Goal: Find specific fact: Find contact information

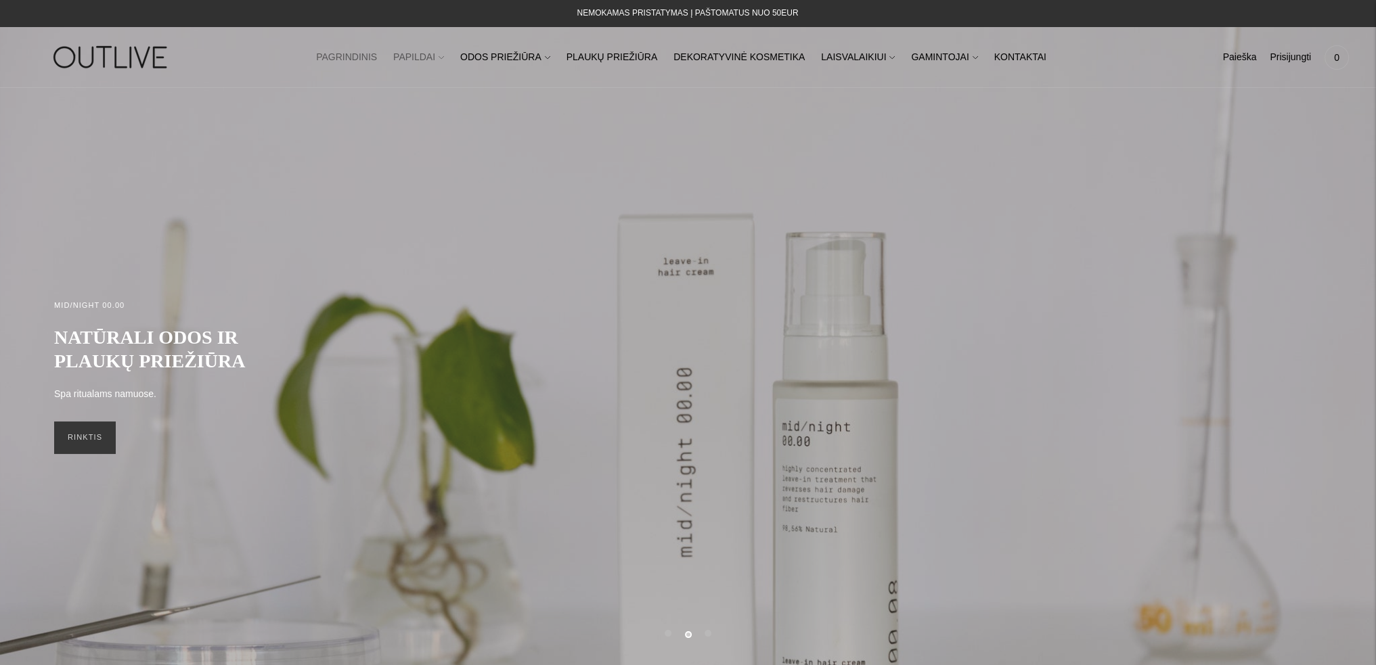
click at [444, 61] on link "PAPILDAI" at bounding box center [418, 58] width 51 height 30
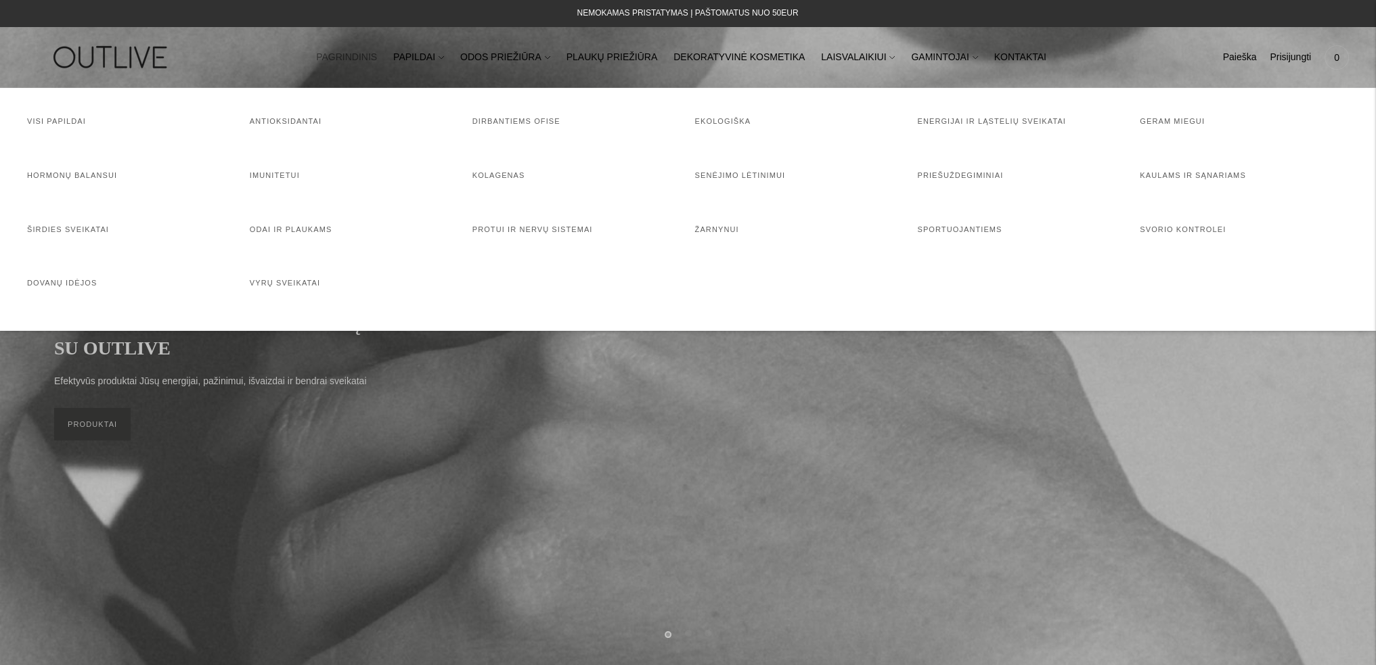
click at [101, 56] on img at bounding box center [111, 57] width 169 height 47
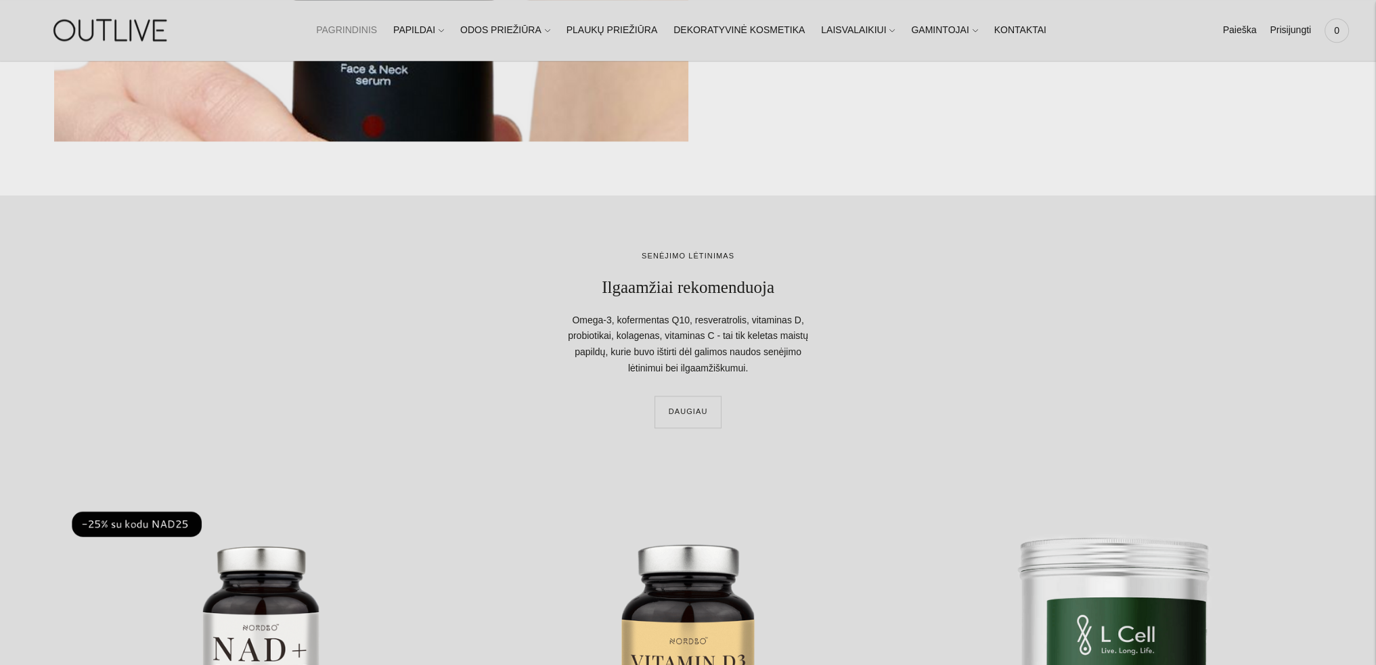
scroll to position [2165, 0]
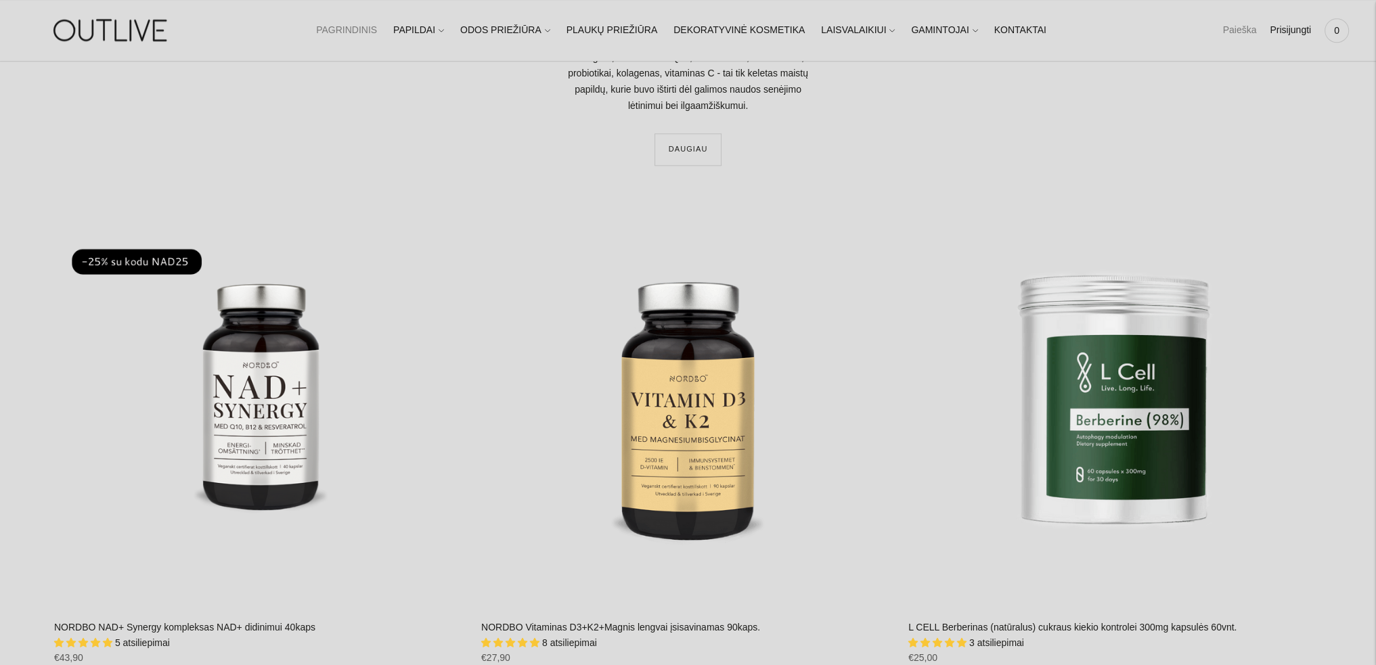
click at [1229, 29] on link "Paieška" at bounding box center [1239, 31] width 34 height 30
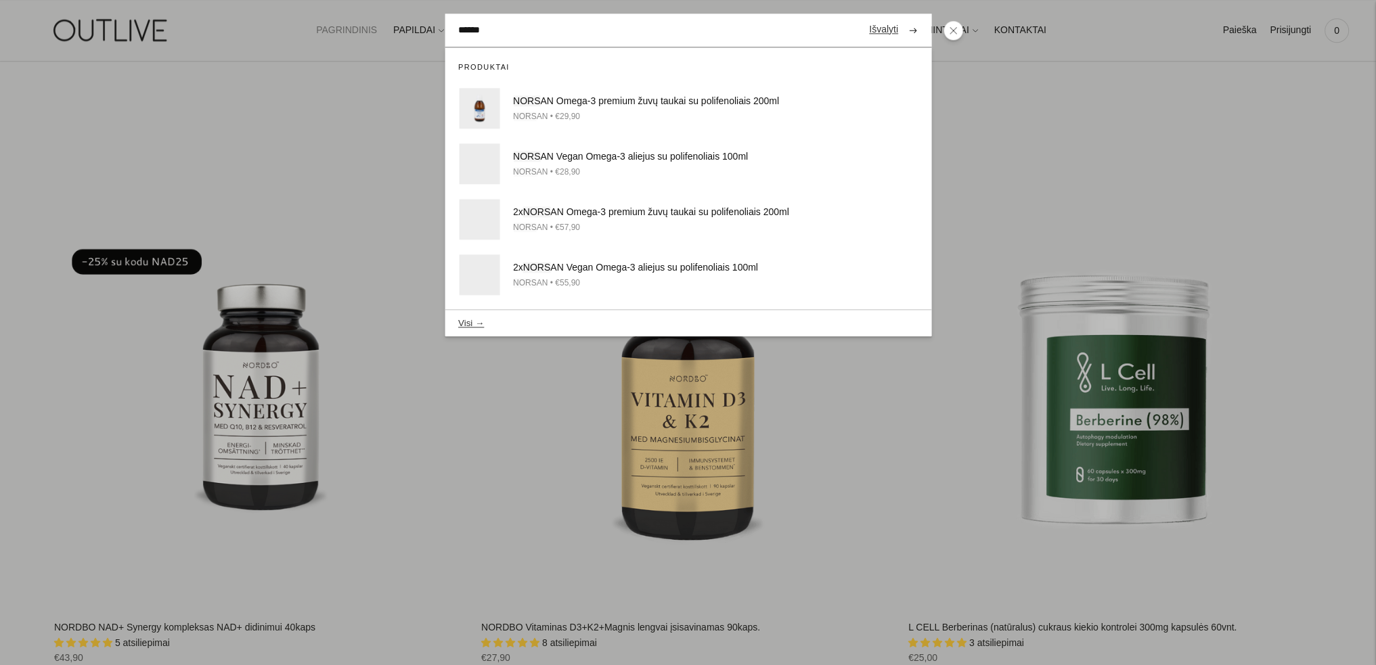
type input "******"
click at [901, 17] on button "submit" at bounding box center [913, 30] width 24 height 26
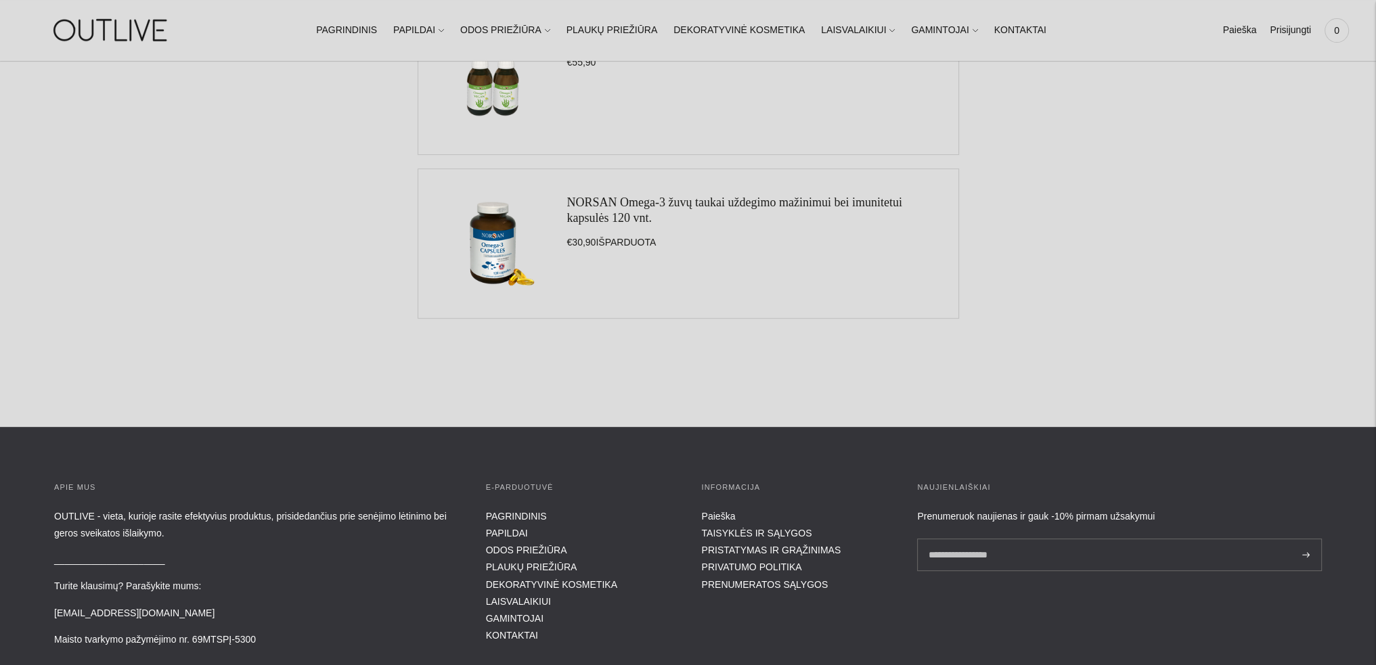
scroll to position [744, 0]
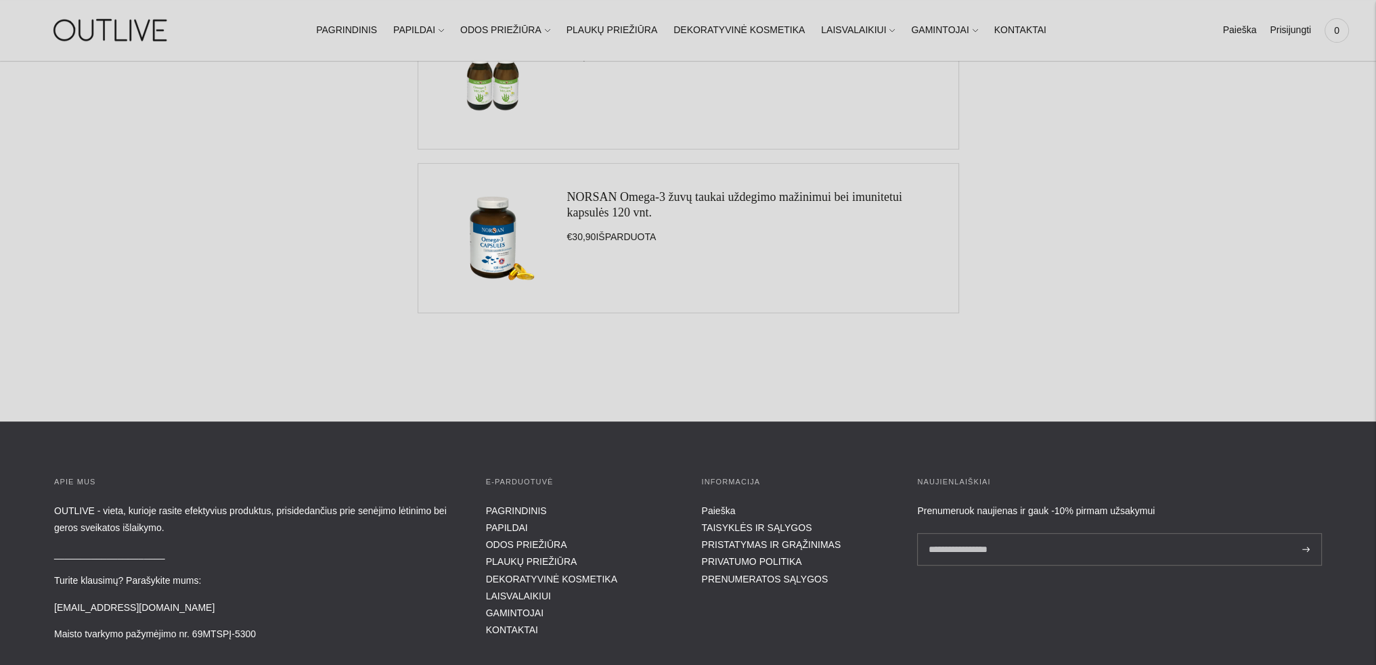
click at [712, 197] on link "NORSAN Omega-3 žuvų taukai uždegimo mažinimui bei imunitetui kapsulės 120 vnt." at bounding box center [734, 204] width 335 height 29
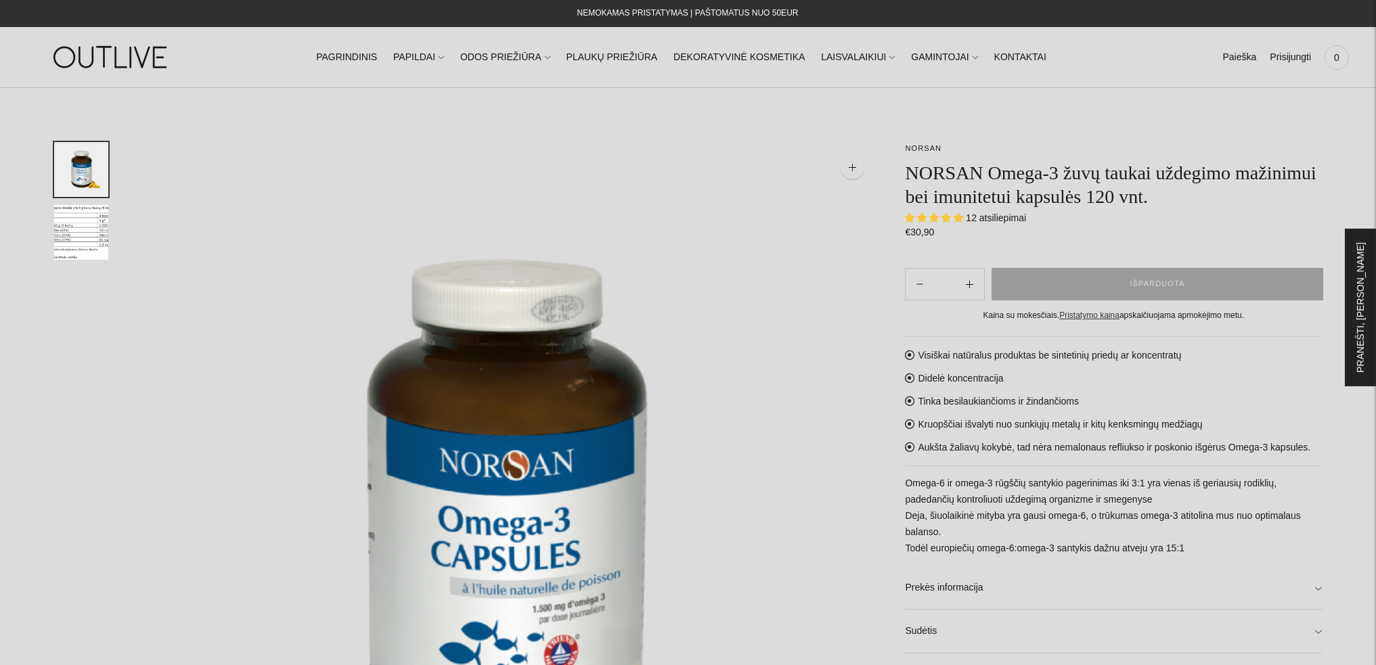
select select "**********"
click at [994, 53] on link "KONTAKTAI" at bounding box center [1020, 58] width 52 height 30
click at [938, 586] on link "Prekės informacija" at bounding box center [1113, 587] width 417 height 43
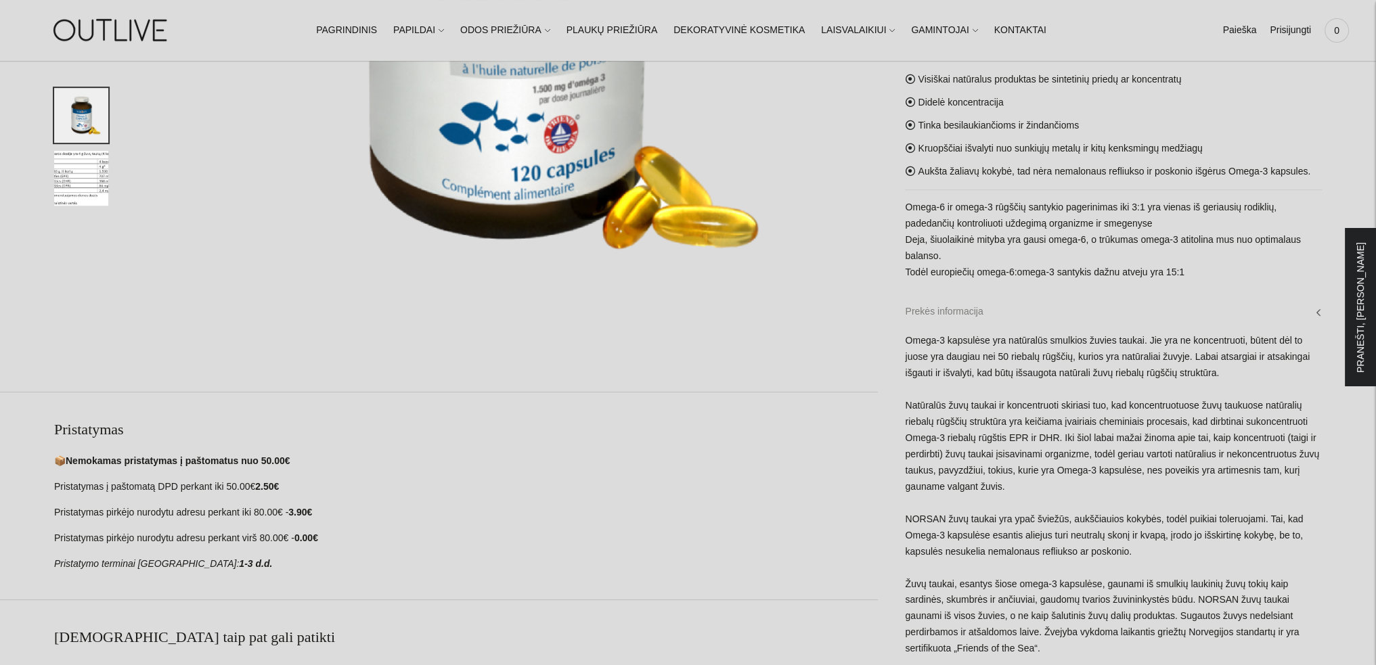
scroll to position [541, 0]
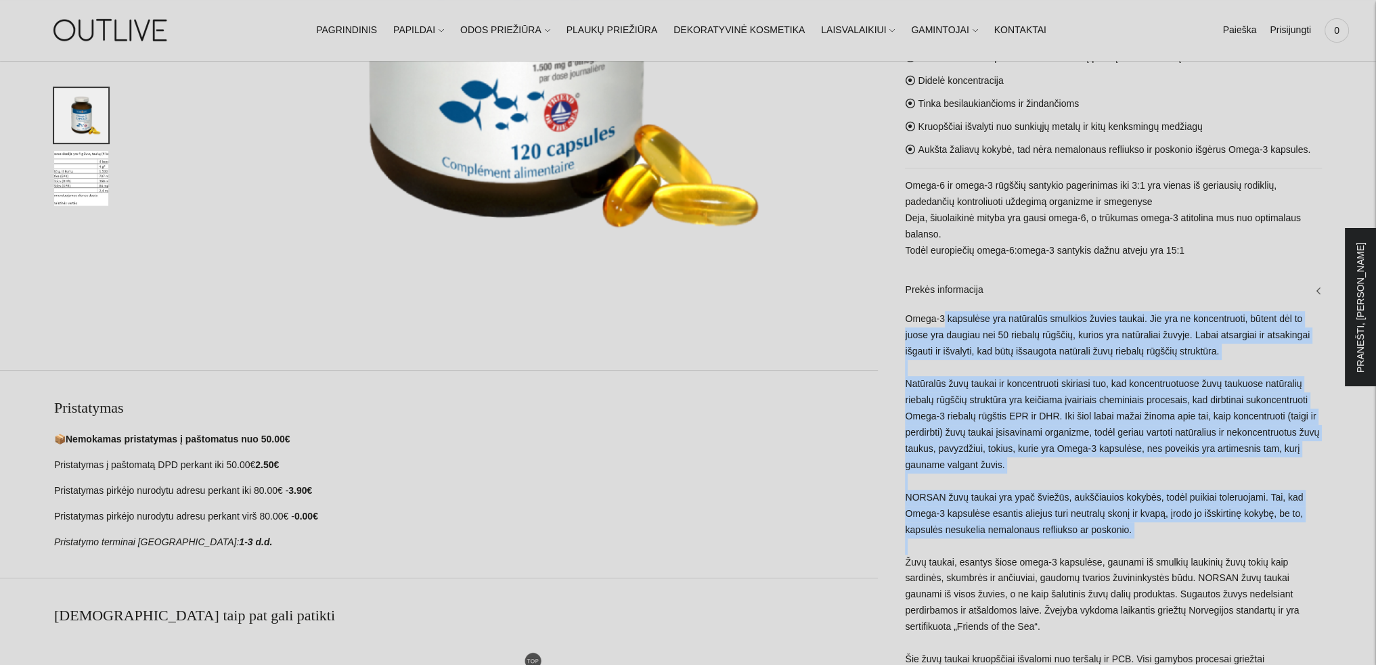
drag, startPoint x: 903, startPoint y: 320, endPoint x: 952, endPoint y: 315, distance: 49.7
click at [947, 315] on div "**********" at bounding box center [1100, 282] width 444 height 1363
click at [1212, 291] on link "Prekės informacija" at bounding box center [1113, 289] width 417 height 43
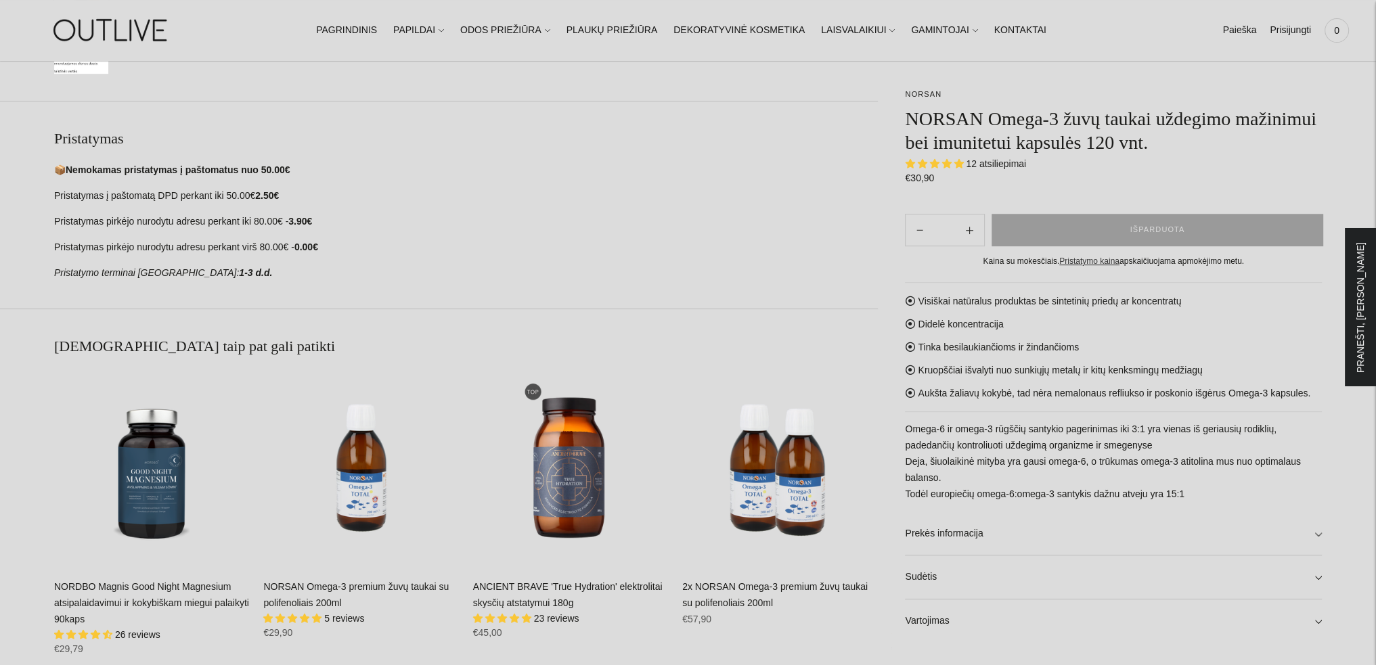
scroll to position [812, 0]
click at [1041, 539] on link "Prekės informacija" at bounding box center [1113, 533] width 417 height 43
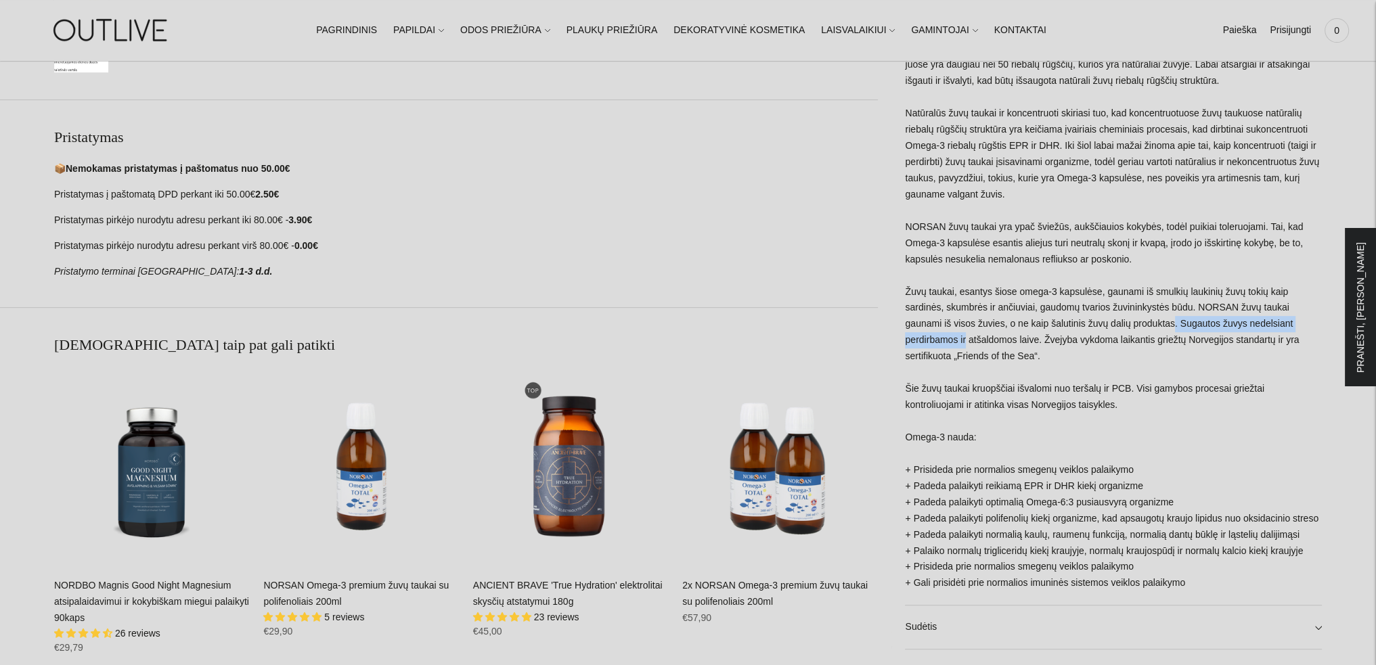
drag, startPoint x: 1100, startPoint y: 322, endPoint x: 1304, endPoint y: 321, distance: 203.7
click at [1304, 321] on div "Omega-3 kapsulėse yra natūralūs smulkios žuvies taukai. Jie yra ne koncentruoti…" at bounding box center [1113, 323] width 417 height 564
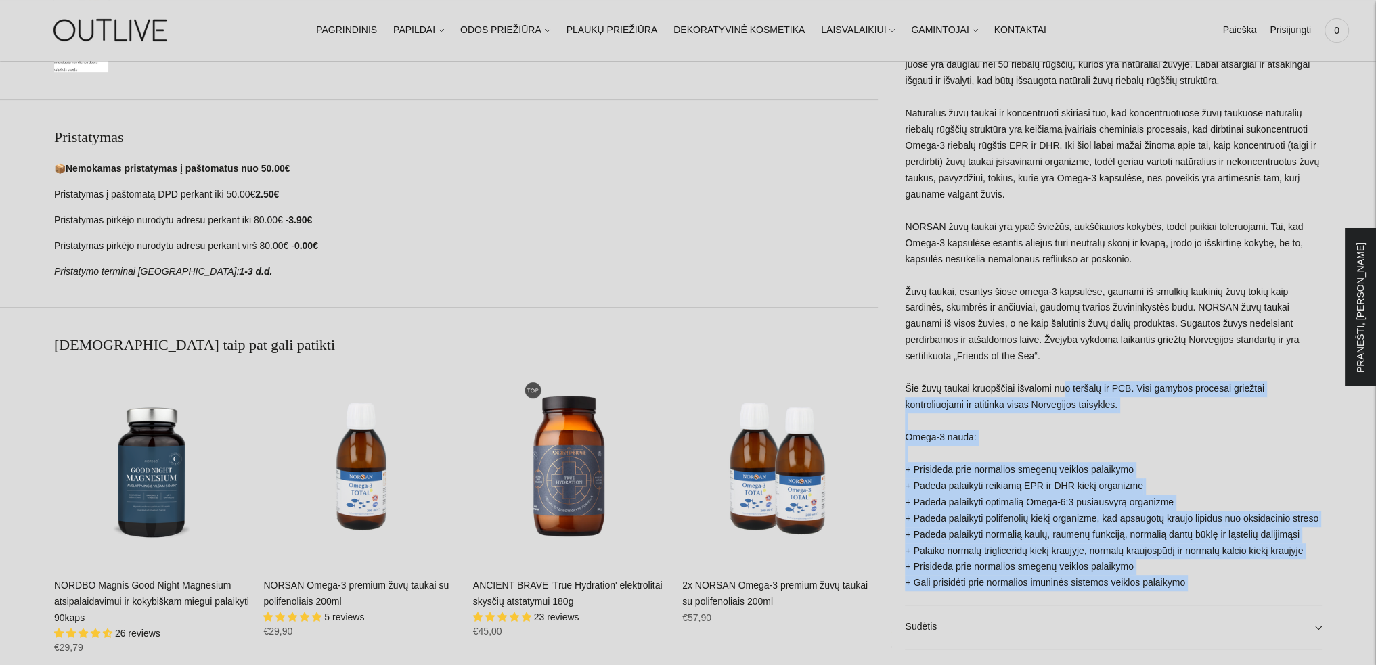
drag, startPoint x: 917, startPoint y: 388, endPoint x: 1071, endPoint y: 386, distance: 153.6
click at [1065, 388] on div "**********" at bounding box center [1100, 11] width 444 height 1363
click at [1071, 386] on div "Omega-3 kapsulėse yra natūralūs smulkios žuvies taukai. Jie yra ne koncentruoti…" at bounding box center [1113, 323] width 417 height 564
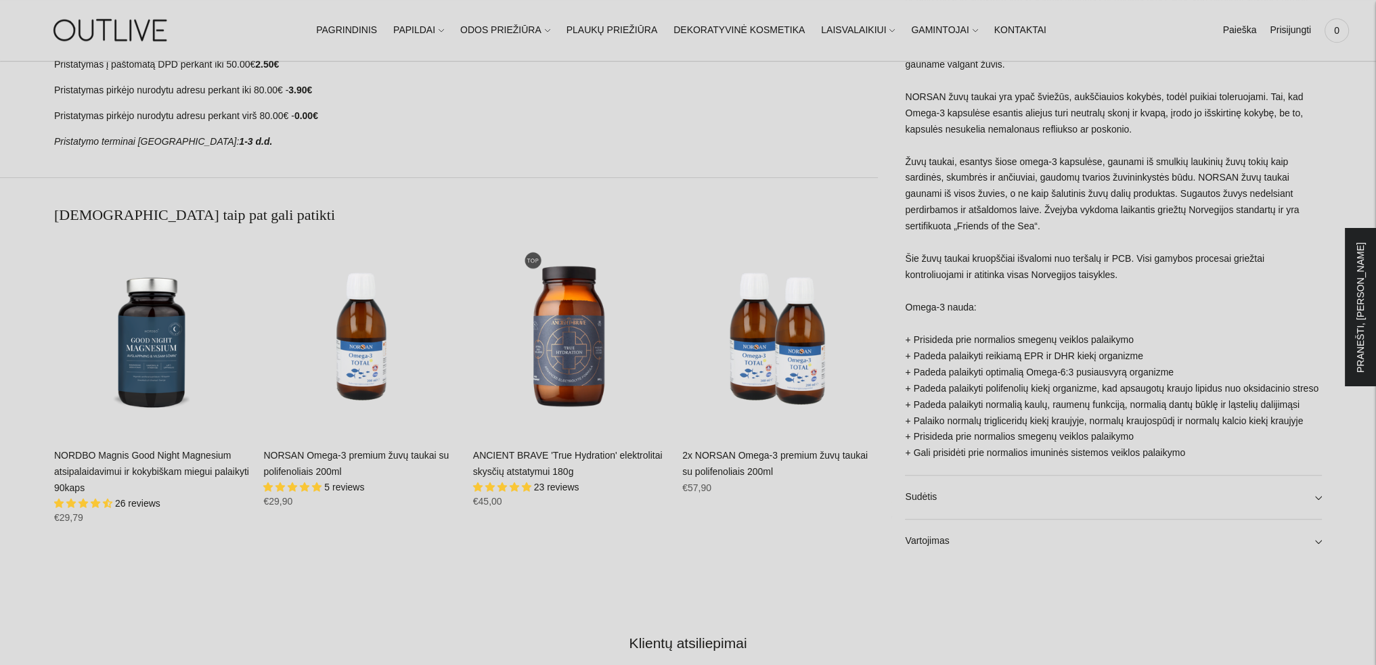
scroll to position [947, 0]
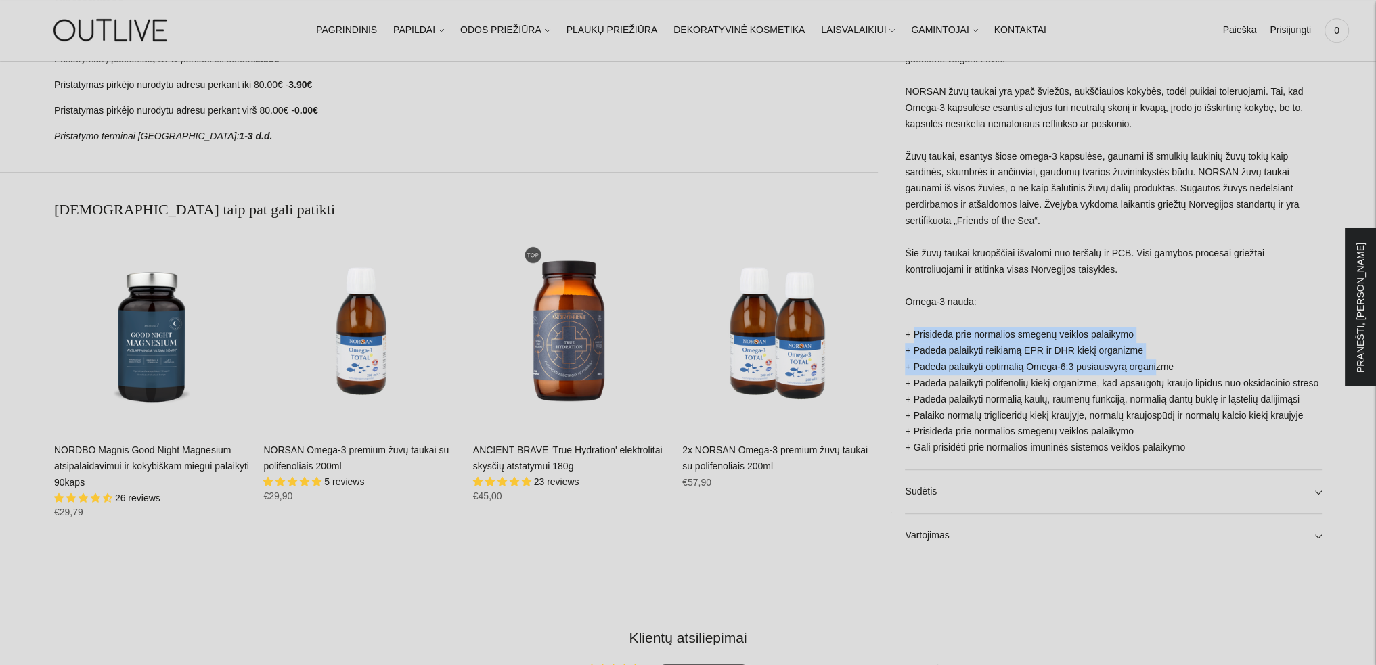
drag, startPoint x: 915, startPoint y: 335, endPoint x: 1153, endPoint y: 365, distance: 240.1
click at [1153, 365] on div "Omega-3 kapsulėse yra natūralūs smulkios žuvies taukai. Jie yra ne koncentruoti…" at bounding box center [1113, 187] width 417 height 564
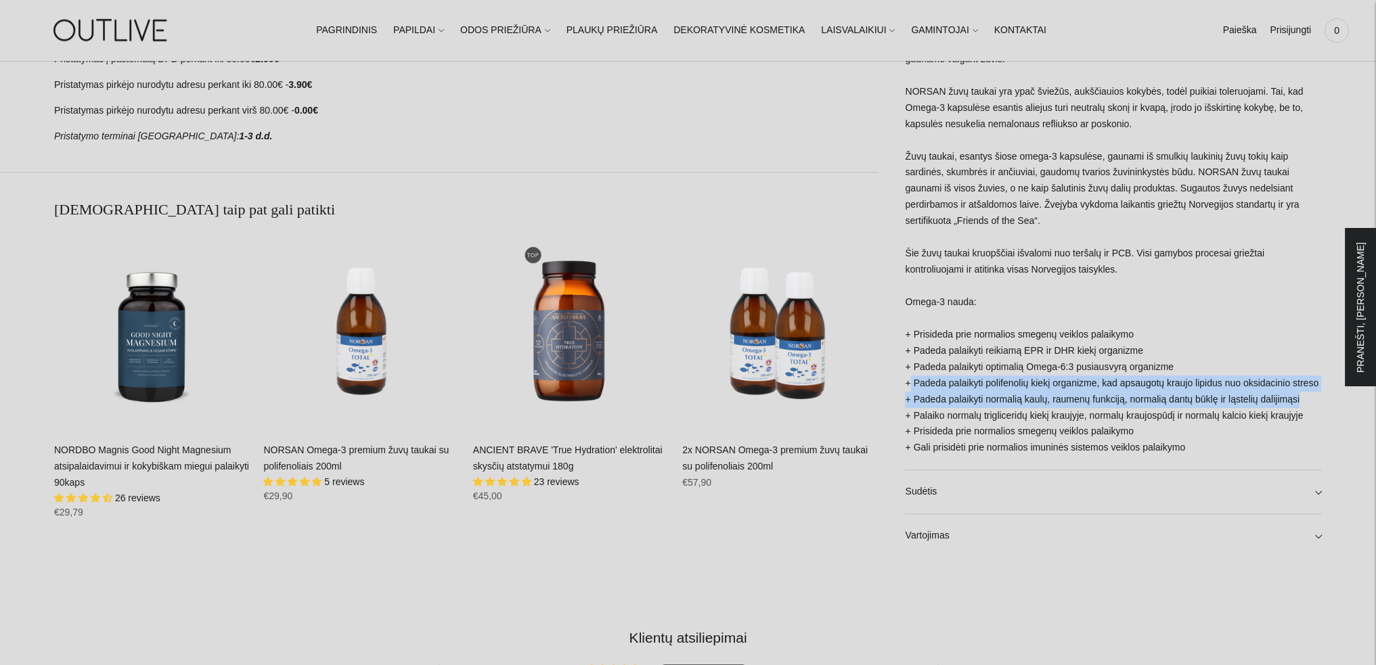
drag, startPoint x: 912, startPoint y: 386, endPoint x: 1310, endPoint y: 399, distance: 398.0
click at [1310, 399] on div "Omega-3 kapsulėse yra natūralūs smulkios žuvies taukai. Jie yra ne koncentruoti…" at bounding box center [1113, 187] width 417 height 564
drag, startPoint x: 934, startPoint y: 538, endPoint x: 961, endPoint y: 541, distance: 27.9
click at [934, 539] on link "Vartojimas" at bounding box center [1113, 535] width 417 height 43
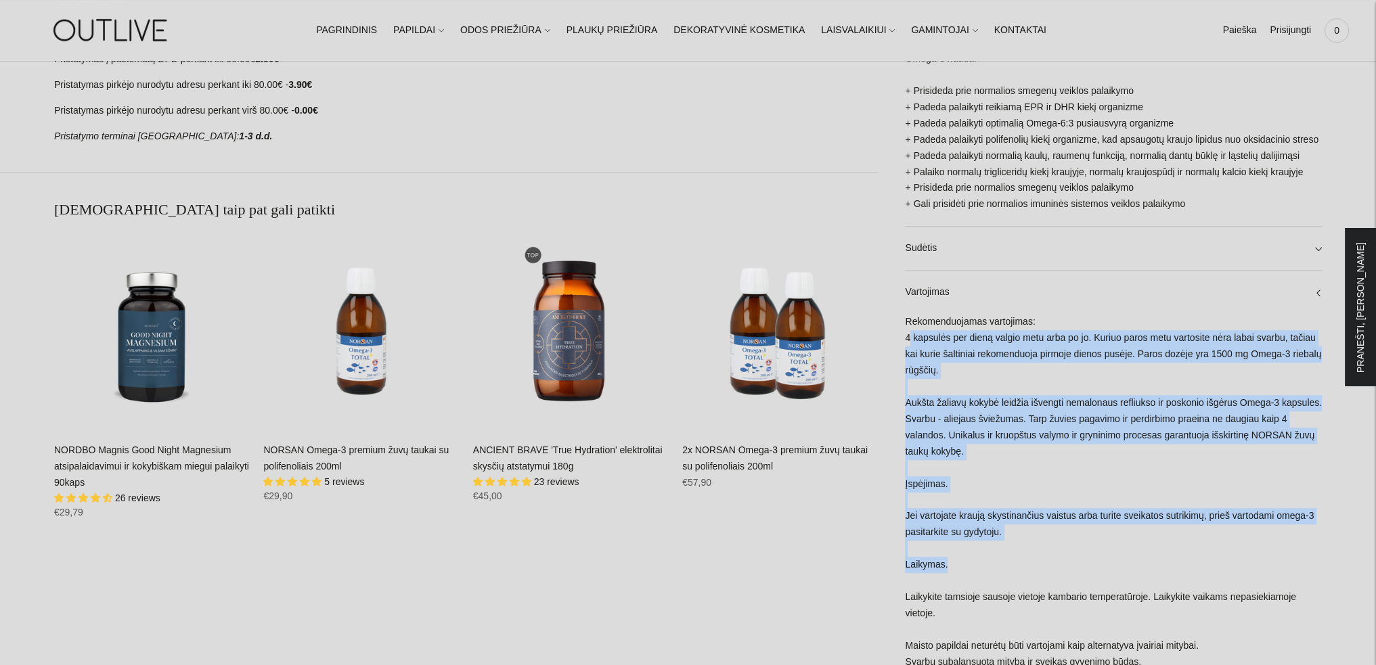
drag, startPoint x: 909, startPoint y: 342, endPoint x: 1174, endPoint y: 562, distance: 344.1
click at [1174, 562] on div "Rekomenduojamas vartojimas: 4 kapsulės per dieną valgio metu arba po jo. Kuriuo…" at bounding box center [1113, 499] width 417 height 370
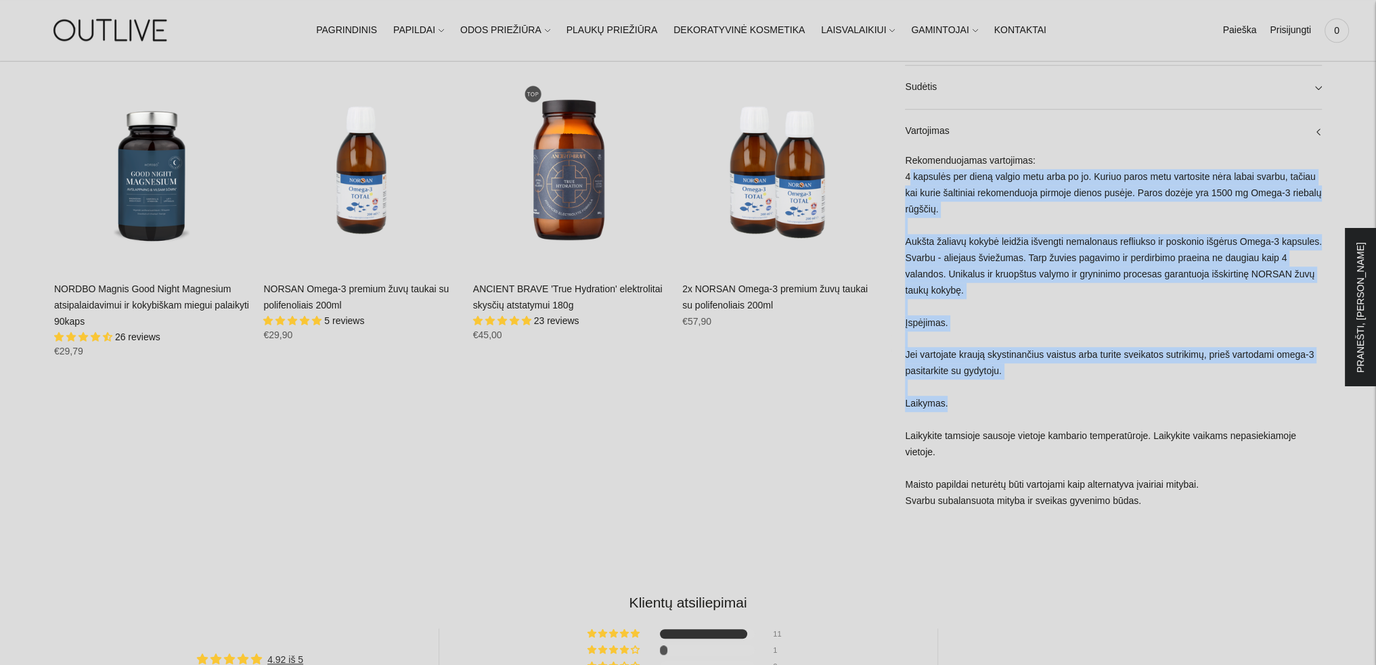
scroll to position [1150, 0]
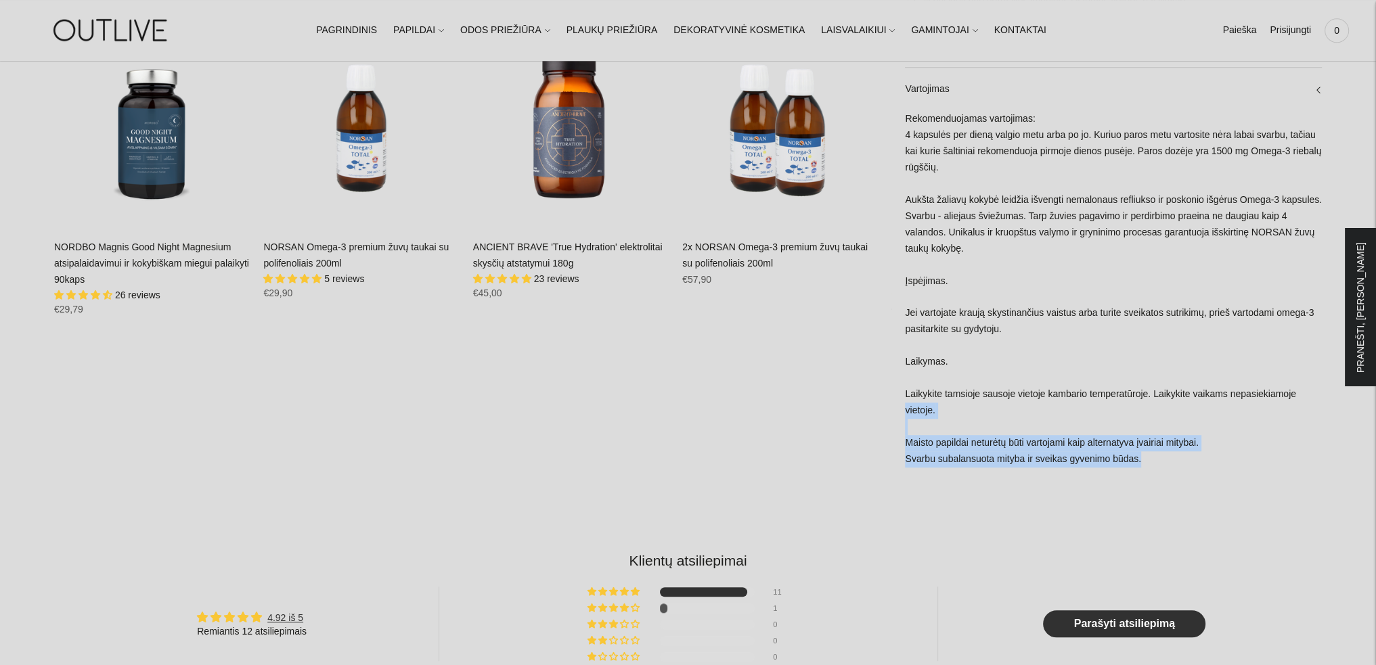
drag, startPoint x: 901, startPoint y: 403, endPoint x: 1206, endPoint y: 470, distance: 311.9
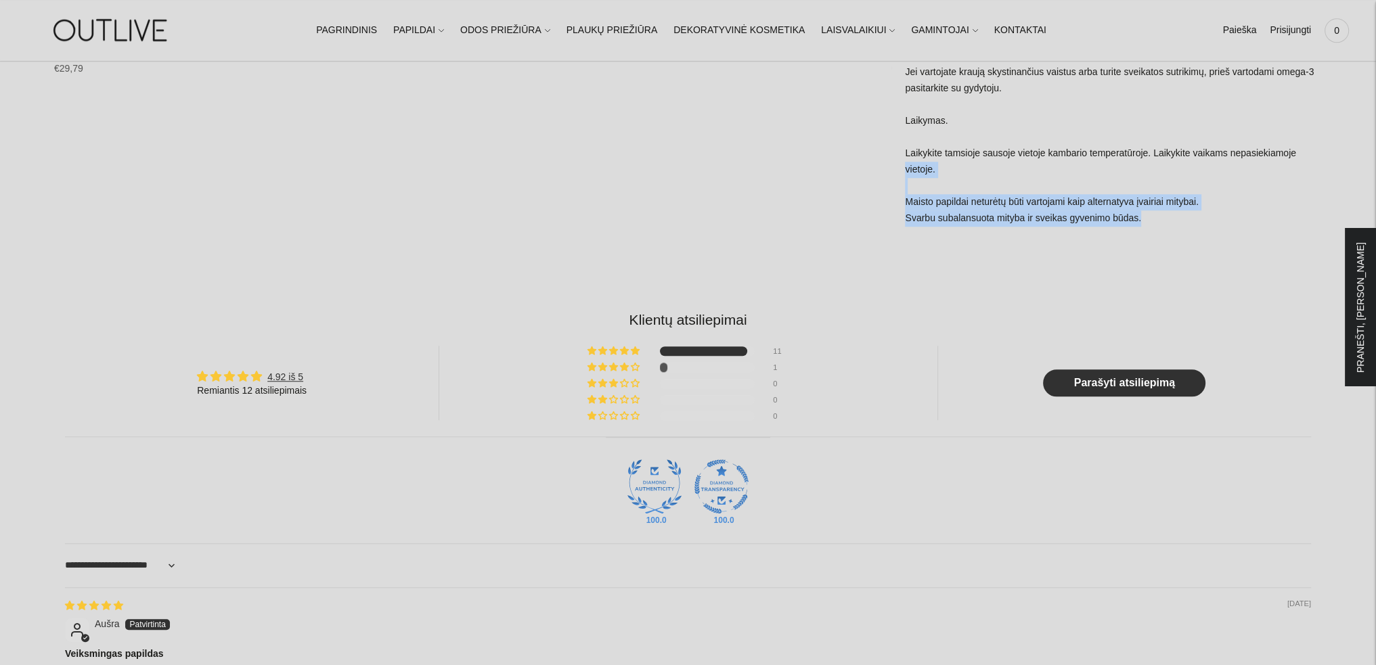
scroll to position [1421, 0]
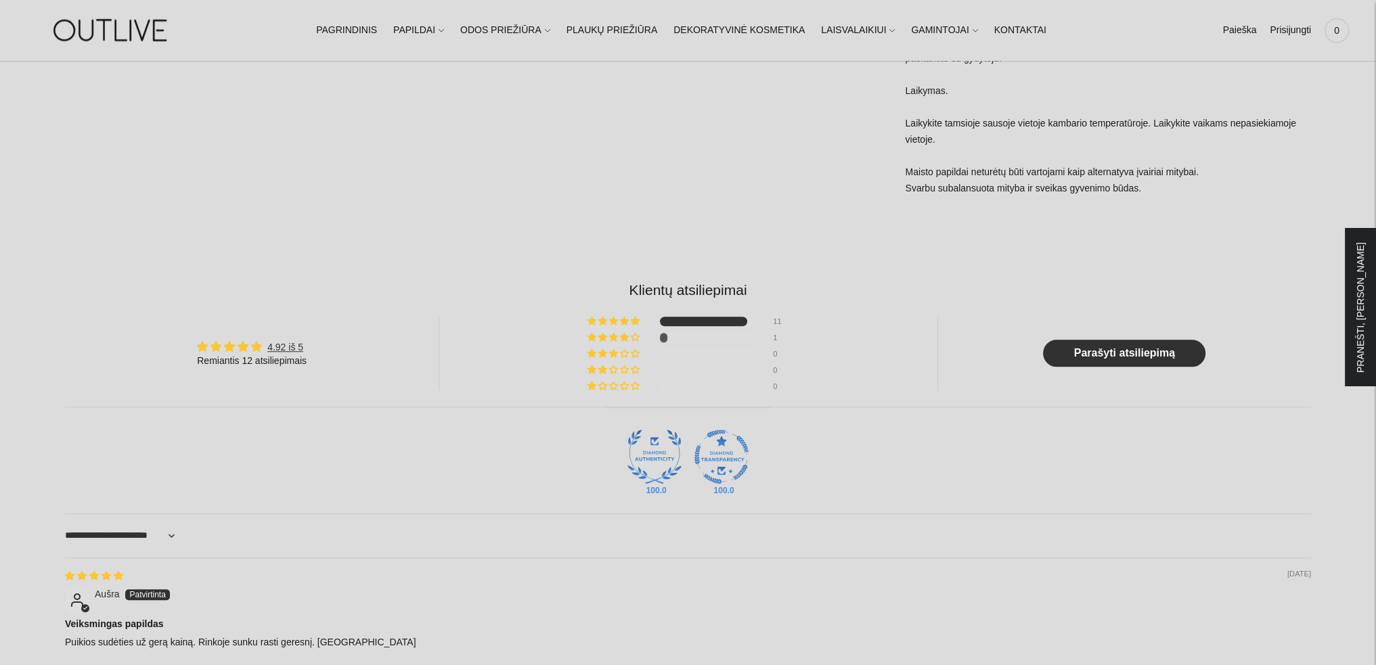
click at [899, 438] on div "100.0 100.0" at bounding box center [688, 460] width 1246 height 106
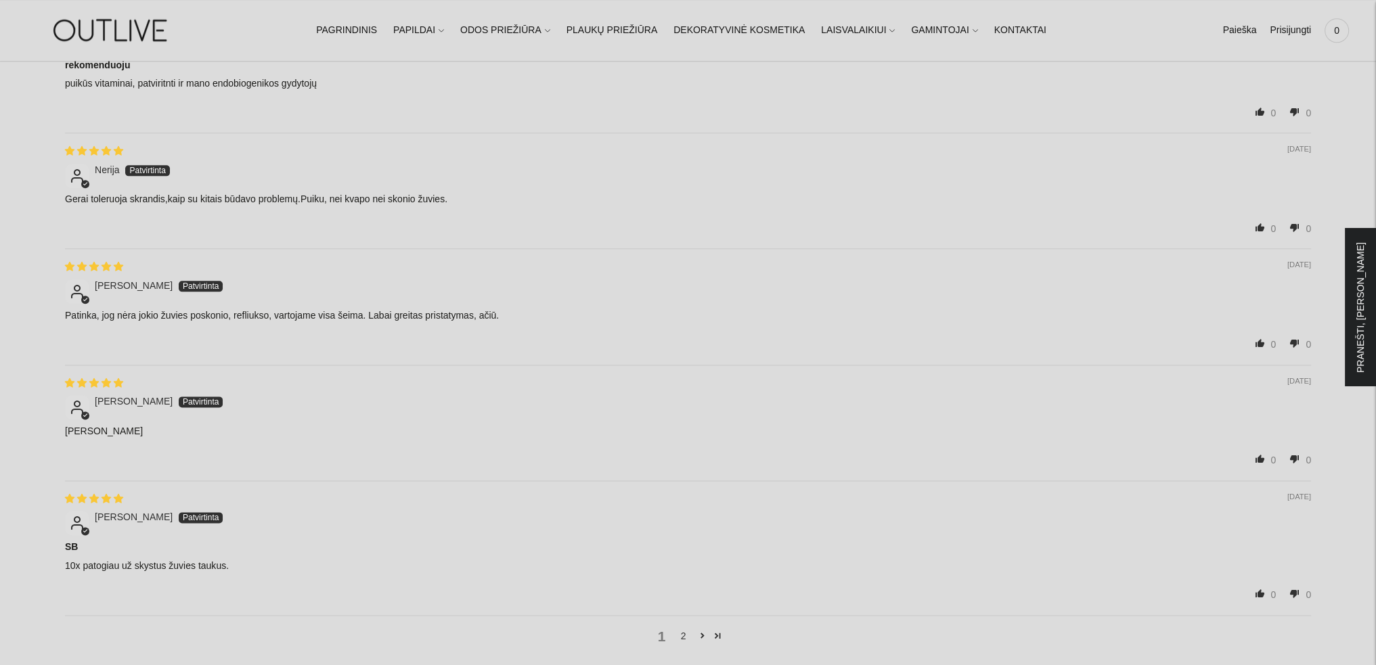
scroll to position [2233, 0]
click at [679, 633] on link "2" at bounding box center [684, 633] width 22 height 15
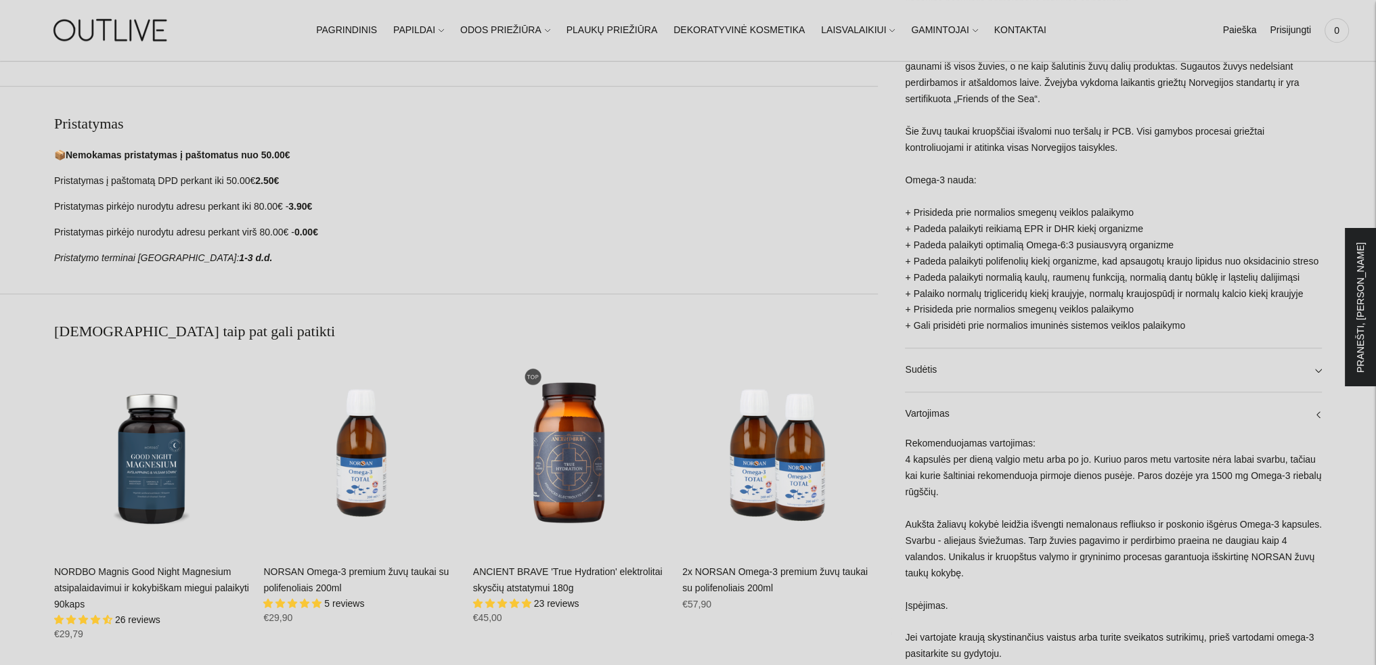
scroll to position [284, 0]
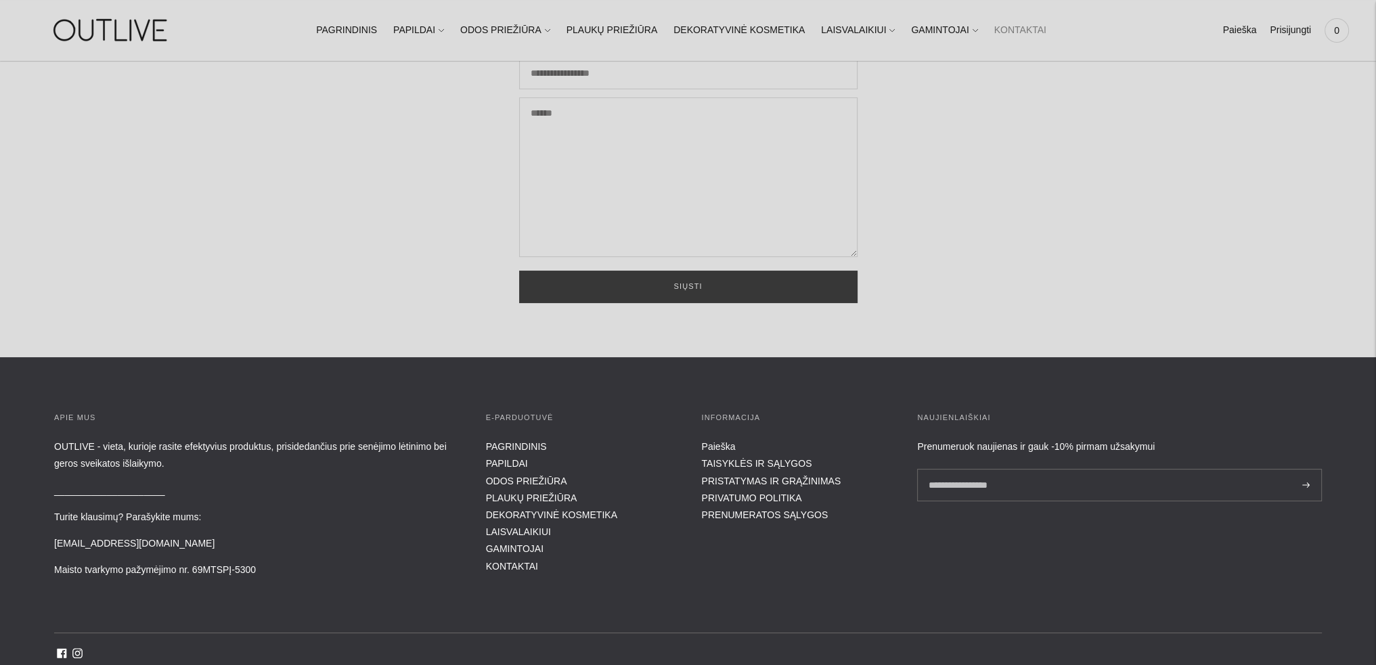
scroll to position [271, 0]
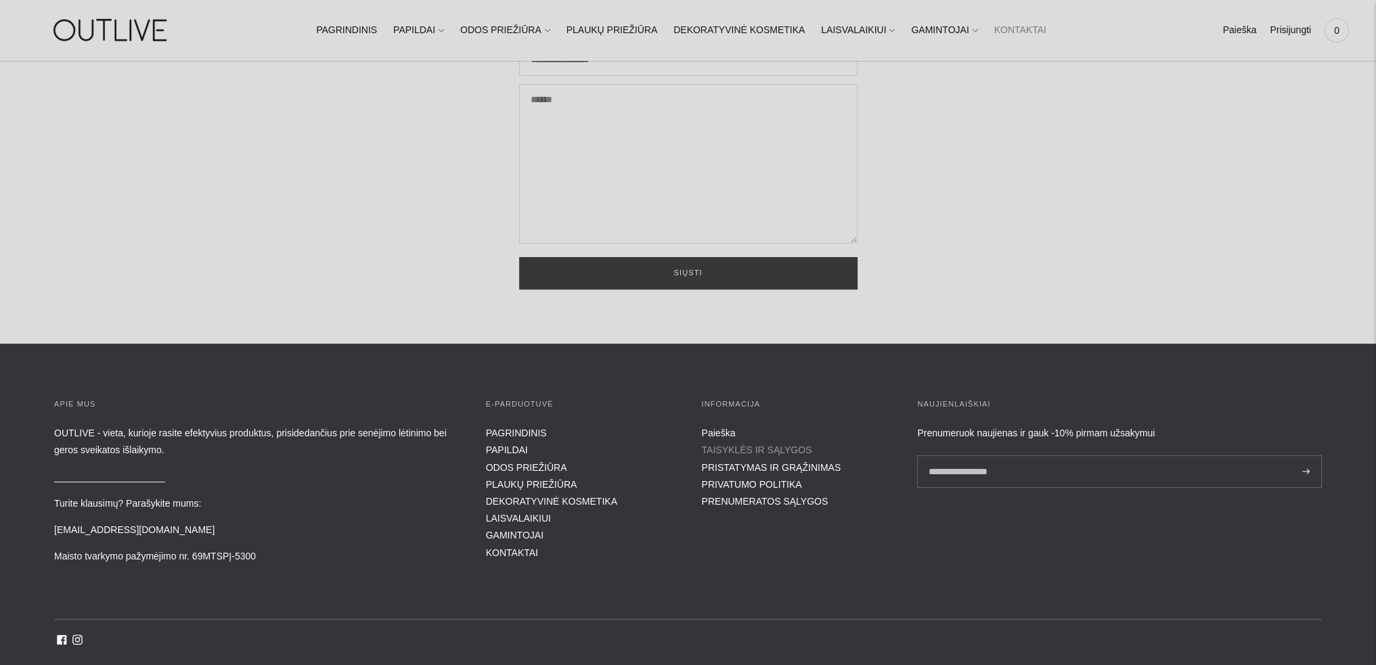
click at [748, 449] on link "TAISYKLĖS IR SĄLYGOS" at bounding box center [757, 450] width 110 height 11
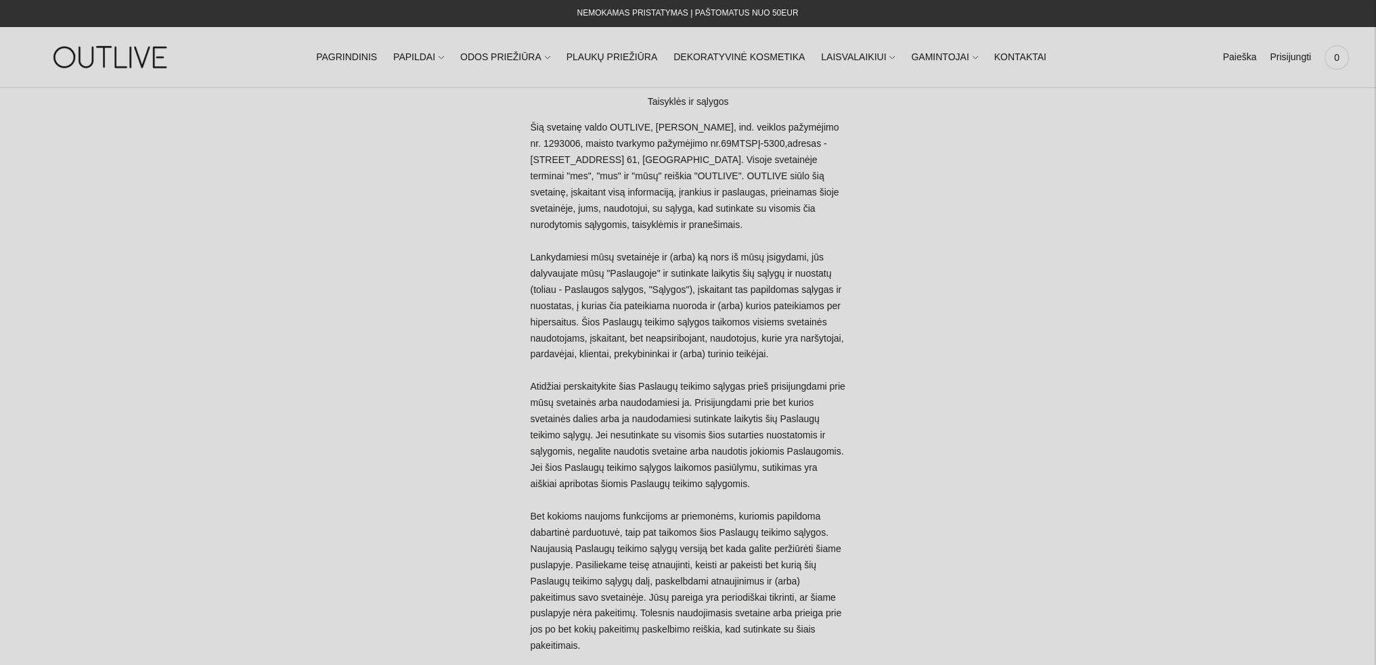
drag, startPoint x: 655, startPoint y: 129, endPoint x: 708, endPoint y: 131, distance: 52.8
copy p "[PERSON_NAME]"
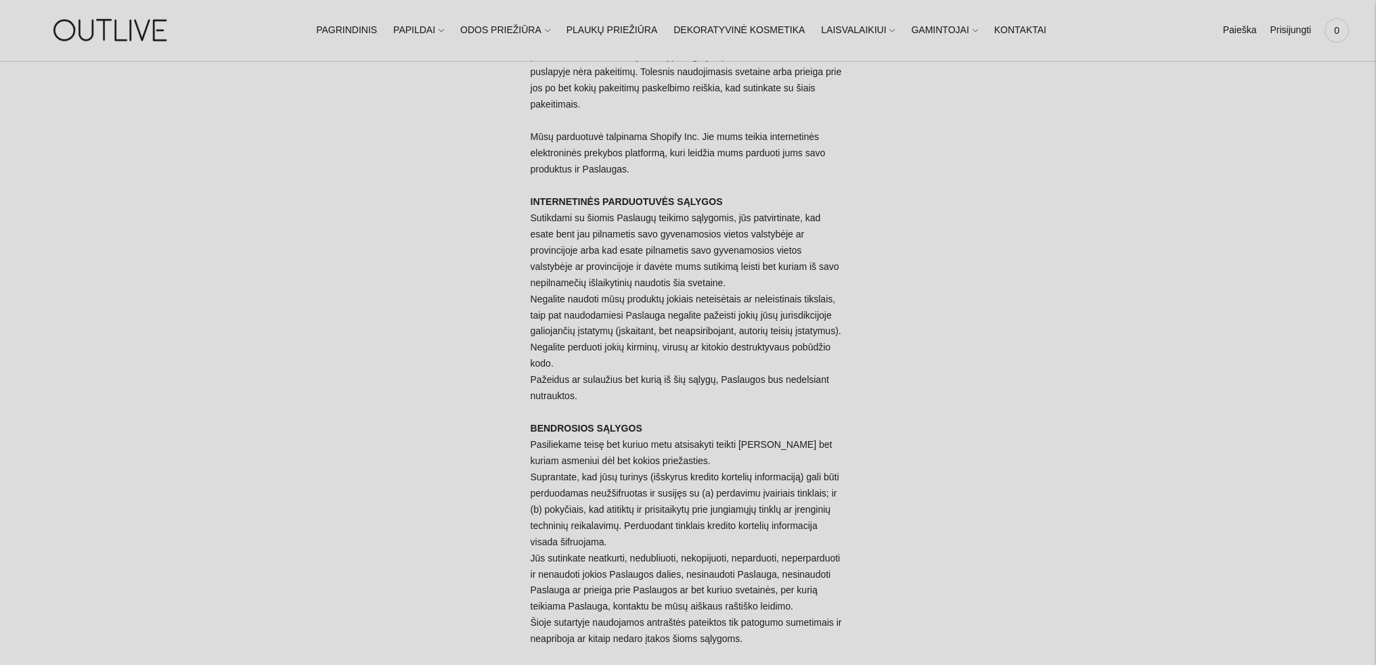
scroll to position [744, 0]
